Goal: Register for event/course

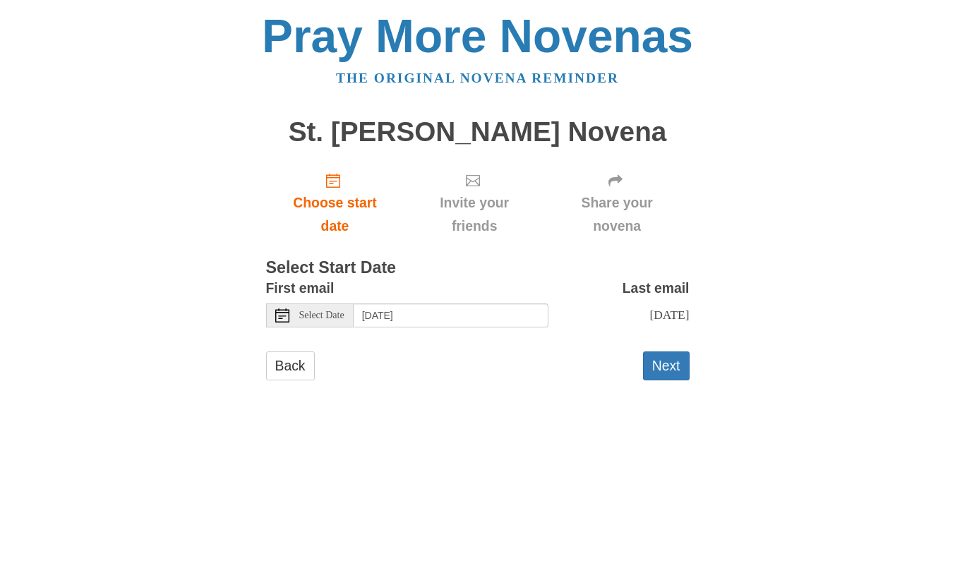
click at [339, 313] on span "Select Date" at bounding box center [321, 316] width 45 height 10
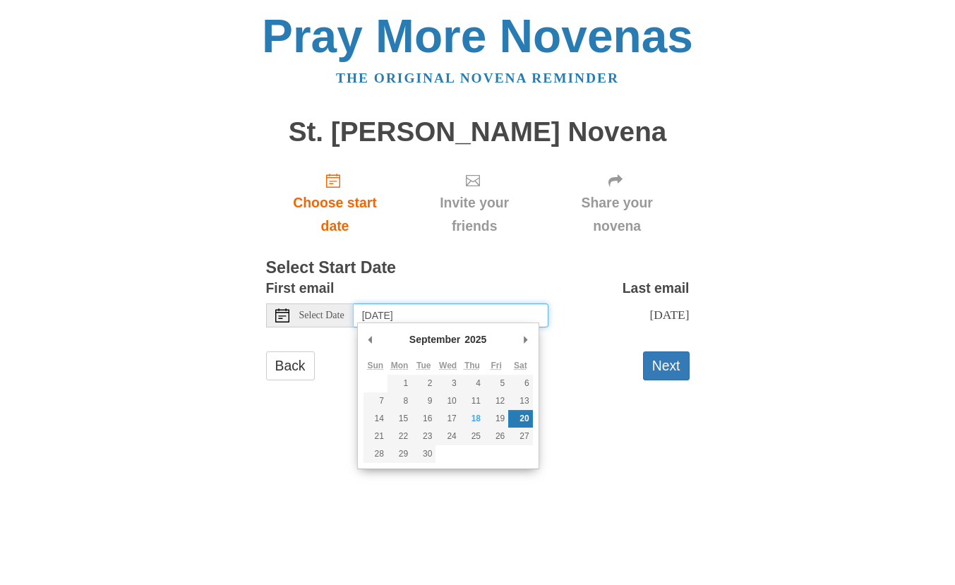
type input "Monday, September 22nd"
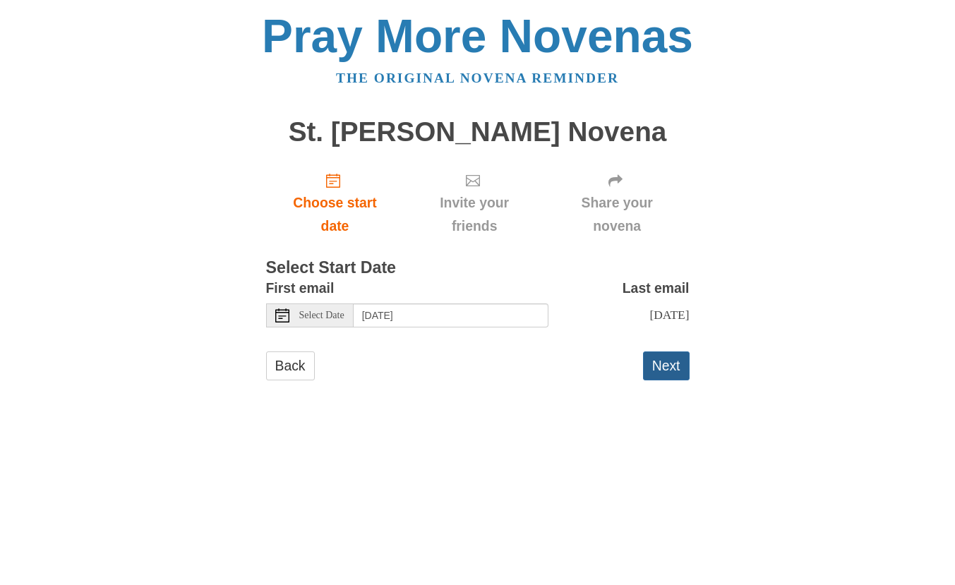
click at [654, 366] on button "Next" at bounding box center [666, 365] width 47 height 29
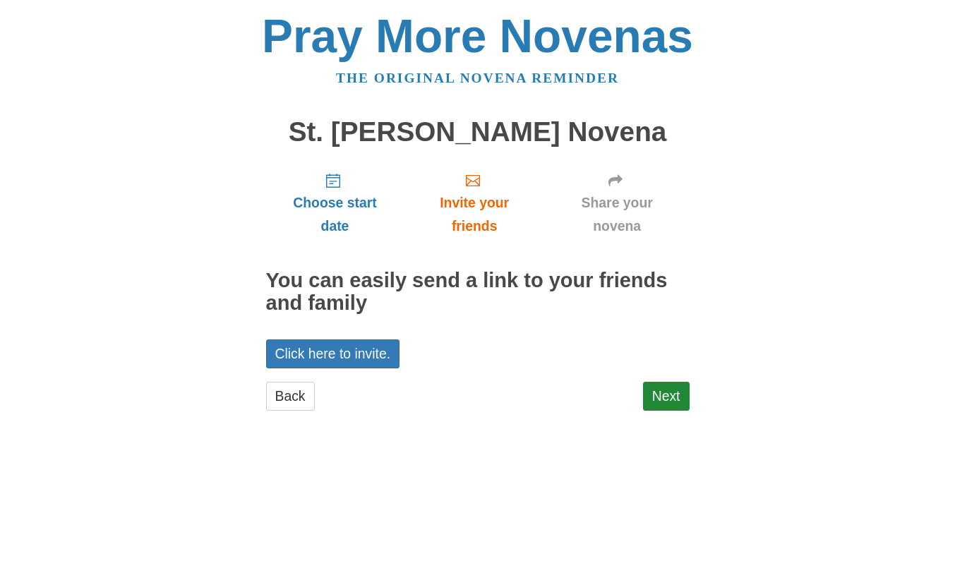
click at [649, 373] on div "Choose start date Invite your friends Share your novena You can easily send a l…" at bounding box center [477, 292] width 423 height 263
click at [654, 385] on link "Next" at bounding box center [666, 396] width 47 height 29
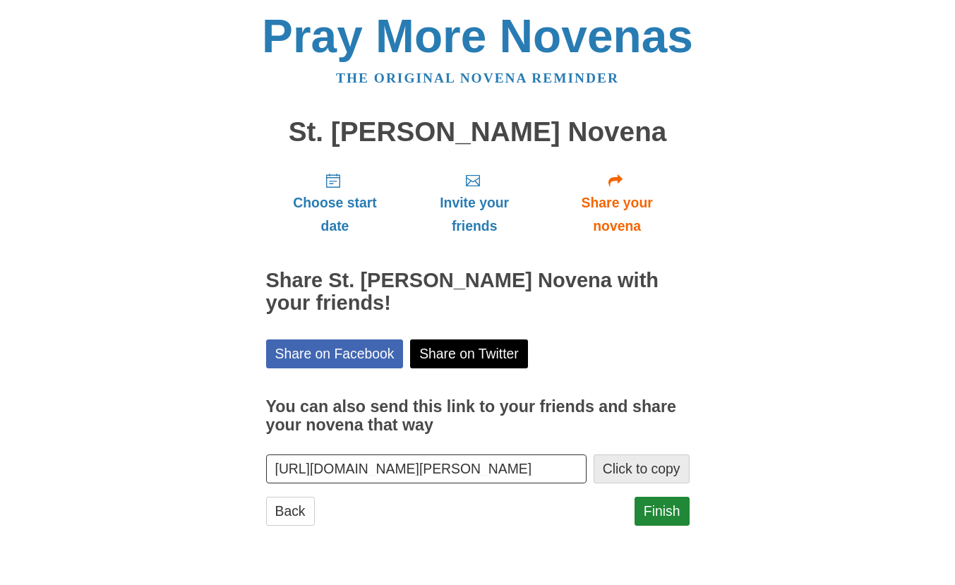
click at [666, 471] on button "Click to copy" at bounding box center [642, 469] width 96 height 29
click at [669, 505] on link "Finish" at bounding box center [661, 511] width 55 height 29
